Goal: Navigation & Orientation: Find specific page/section

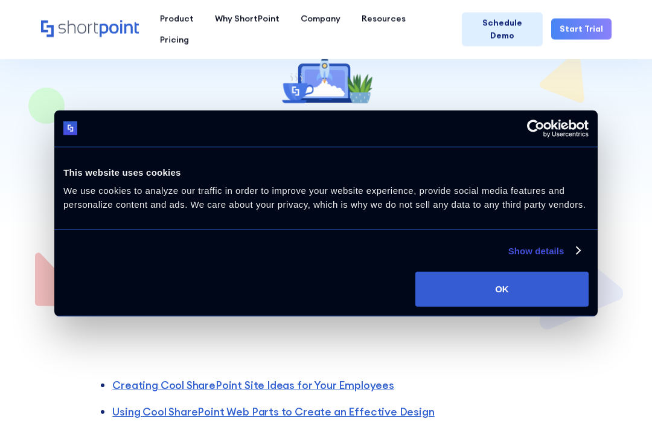
scroll to position [62, 0]
click at [526, 307] on button "OK" at bounding box center [501, 289] width 173 height 35
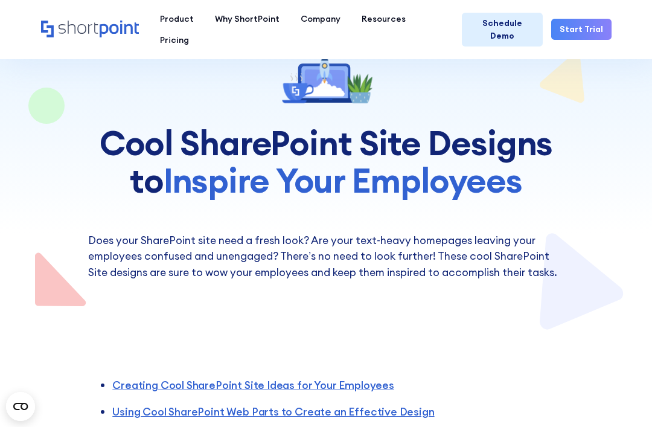
scroll to position [0, 0]
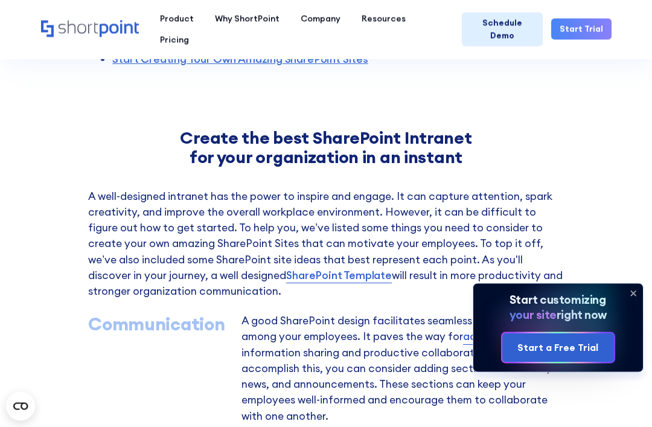
click at [641, 303] on icon at bounding box center [632, 293] width 19 height 19
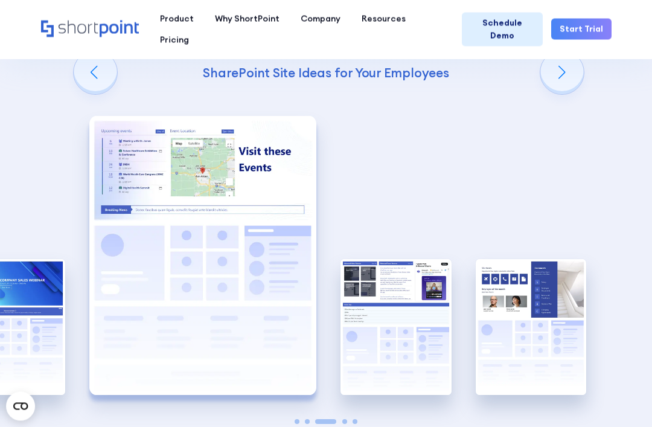
scroll to position [1794, 0]
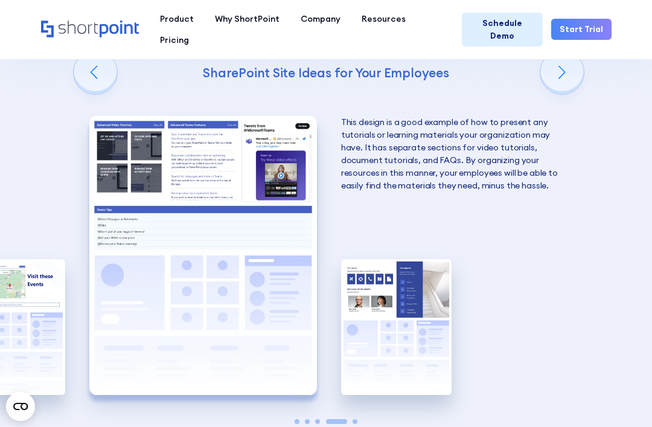
click at [121, 165] on img "4 / 5" at bounding box center [202, 255] width 227 height 279
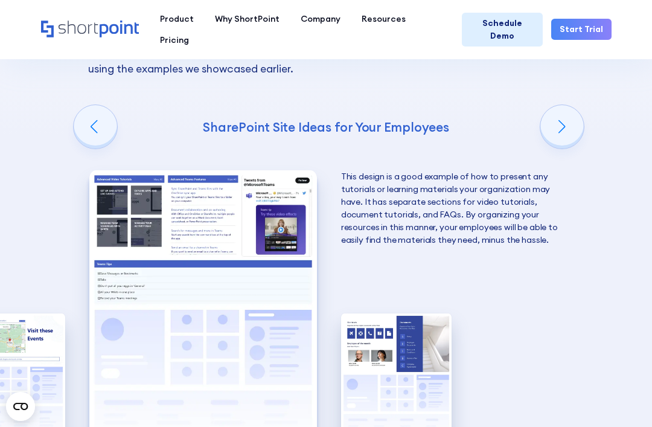
scroll to position [1742, 0]
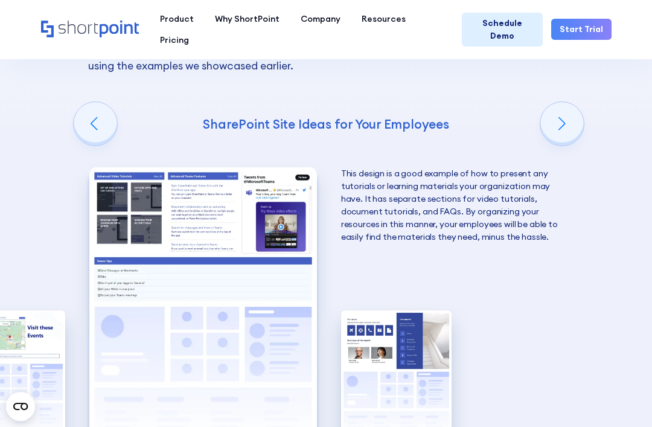
click at [92, 106] on div "Previous slide" at bounding box center [95, 123] width 43 height 43
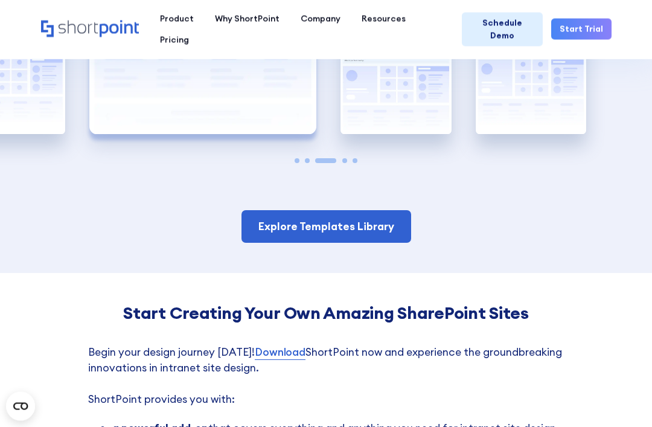
scroll to position [2055, 0]
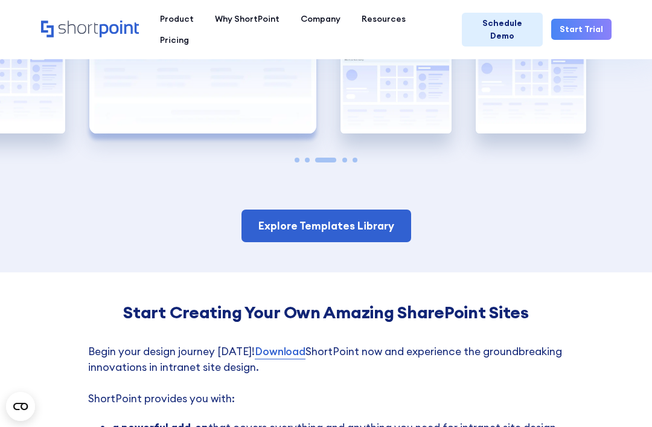
click at [357, 211] on link "Explore Templates Library" at bounding box center [326, 225] width 170 height 33
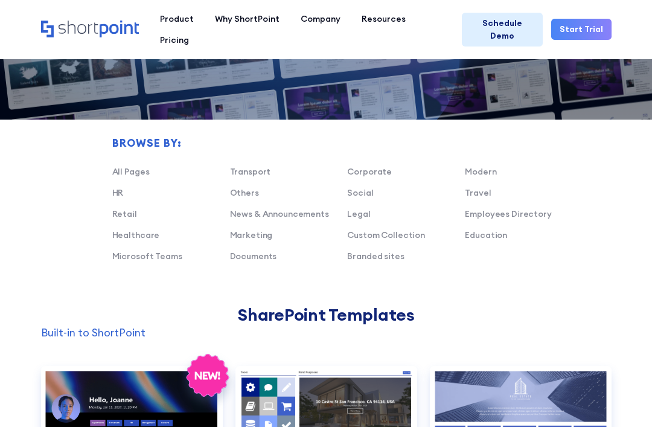
scroll to position [629, 0]
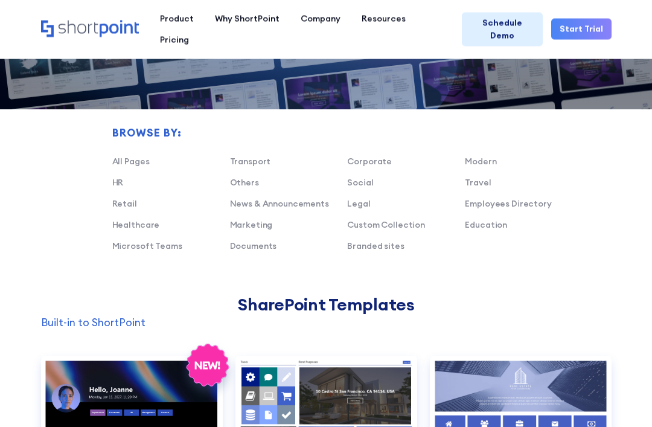
click at [125, 159] on link "All Pages" at bounding box center [130, 161] width 37 height 11
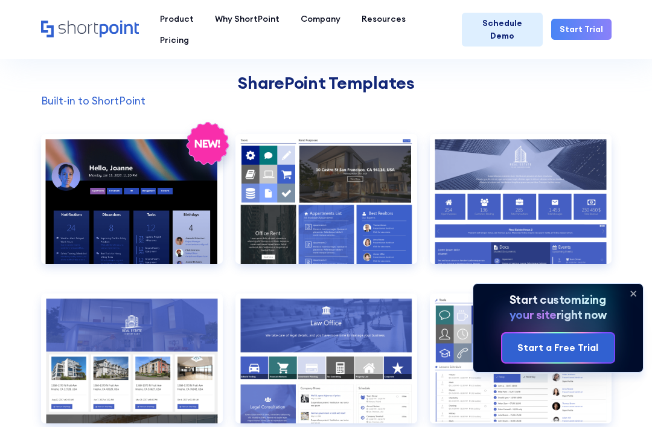
scroll to position [869, 0]
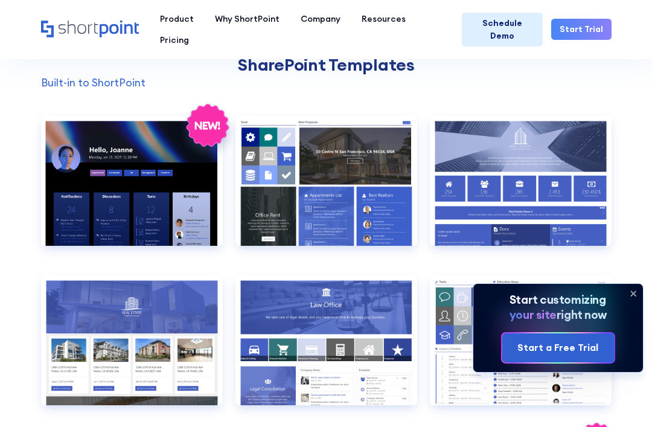
click at [634, 296] on icon at bounding box center [633, 293] width 5 height 5
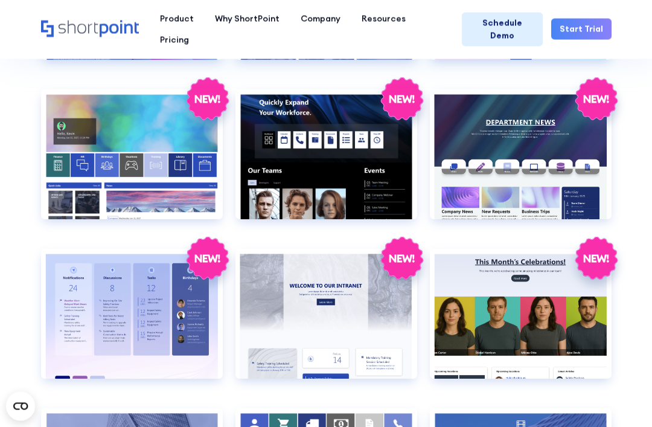
scroll to position [1534, 0]
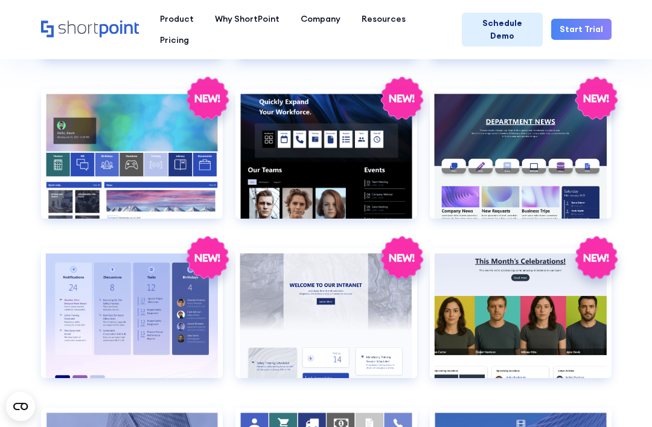
click at [118, 145] on div "Preview" at bounding box center [132, 154] width 182 height 130
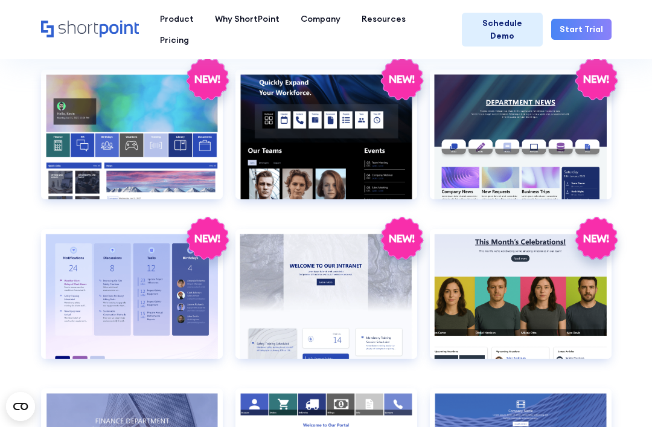
click at [526, 109] on div "Preview" at bounding box center [521, 134] width 182 height 130
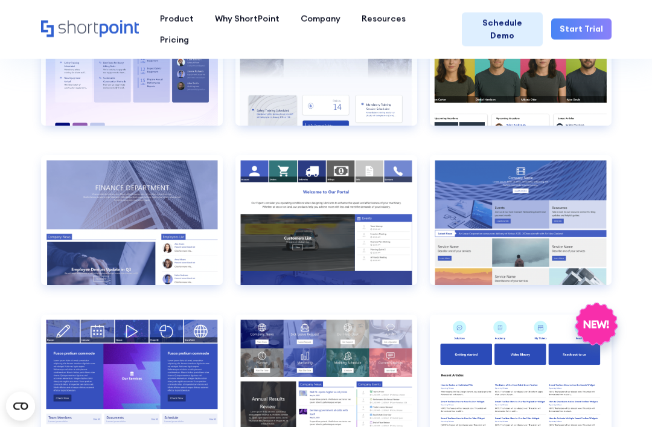
scroll to position [1787, 0]
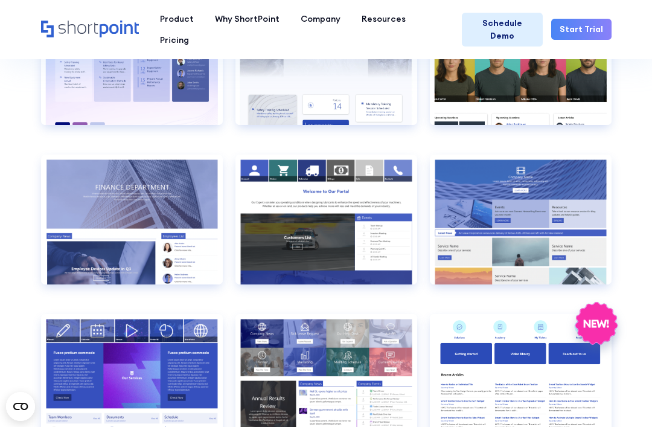
click at [83, 182] on div "Preview" at bounding box center [132, 219] width 182 height 130
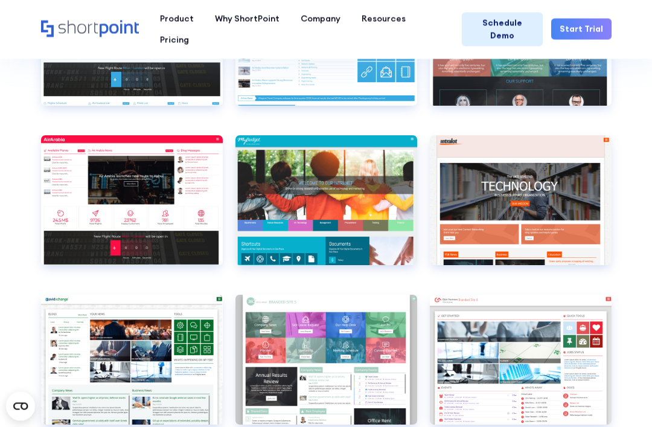
scroll to position [2997, 0]
click at [567, 229] on div "View live" at bounding box center [521, 200] width 182 height 130
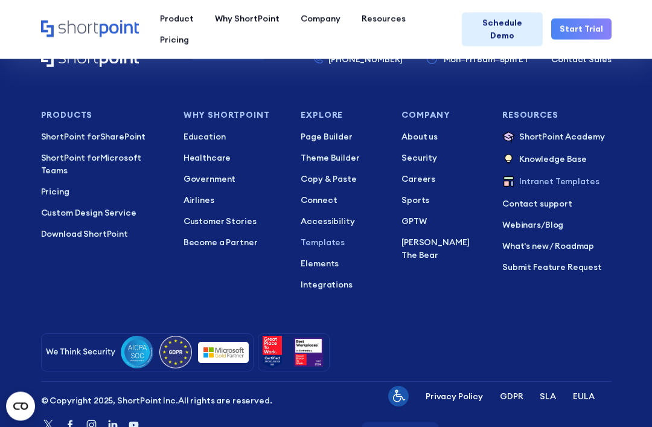
scroll to position [7759, 0]
